Goal: Task Accomplishment & Management: Manage account settings

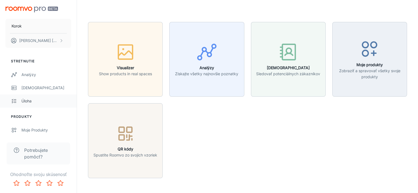
click at [26, 100] on div "Úloha" at bounding box center [46, 101] width 50 height 6
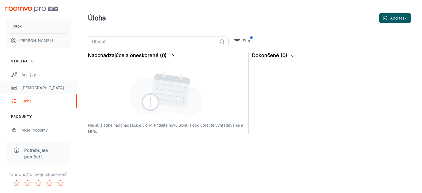
click at [27, 88] on div "[DEMOGRAPHIC_DATA]" at bounding box center [46, 88] width 50 height 6
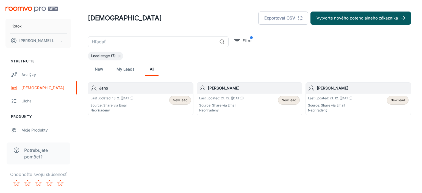
click at [125, 68] on link "My Leads" at bounding box center [125, 69] width 18 height 13
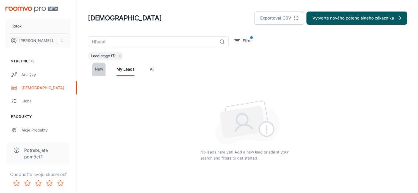
click at [97, 68] on link "New" at bounding box center [98, 69] width 13 height 13
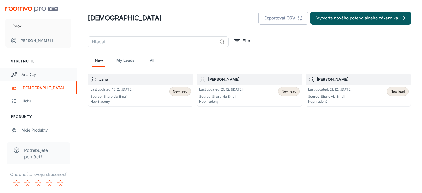
click at [32, 74] on div "Analýzy" at bounding box center [46, 75] width 50 height 6
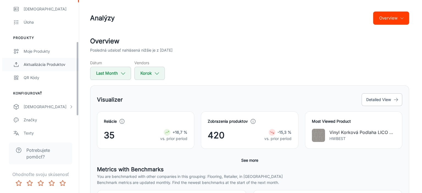
scroll to position [82, 0]
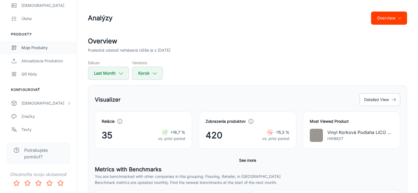
click at [44, 47] on div "Moje produkty" at bounding box center [46, 48] width 50 height 6
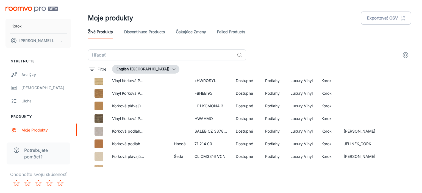
scroll to position [34, 0]
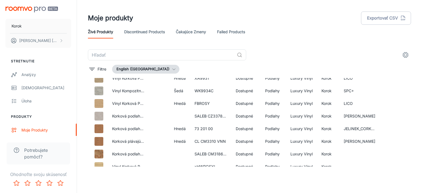
click at [405, 52] on icon "settings" at bounding box center [405, 55] width 7 height 7
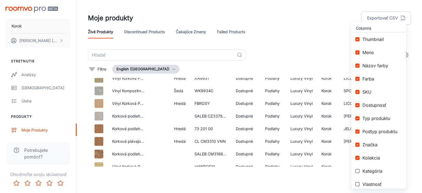
click at [277, 50] on div at bounding box center [211, 96] width 422 height 193
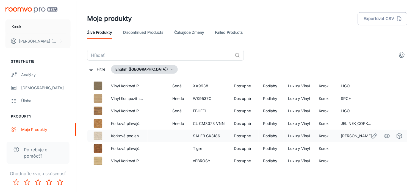
scroll to position [384, 0]
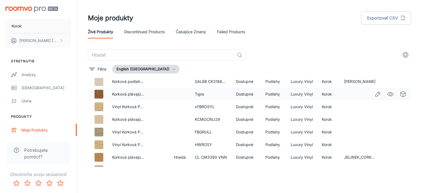
click at [347, 94] on td at bounding box center [359, 94] width 41 height 13
click at [378, 94] on line "Edit" at bounding box center [378, 93] width 1 height 1
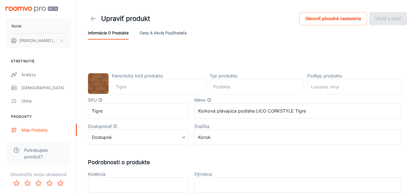
type input "floor"
type input "Luxury Vinyl"
